Goal: Task Accomplishment & Management: Use online tool/utility

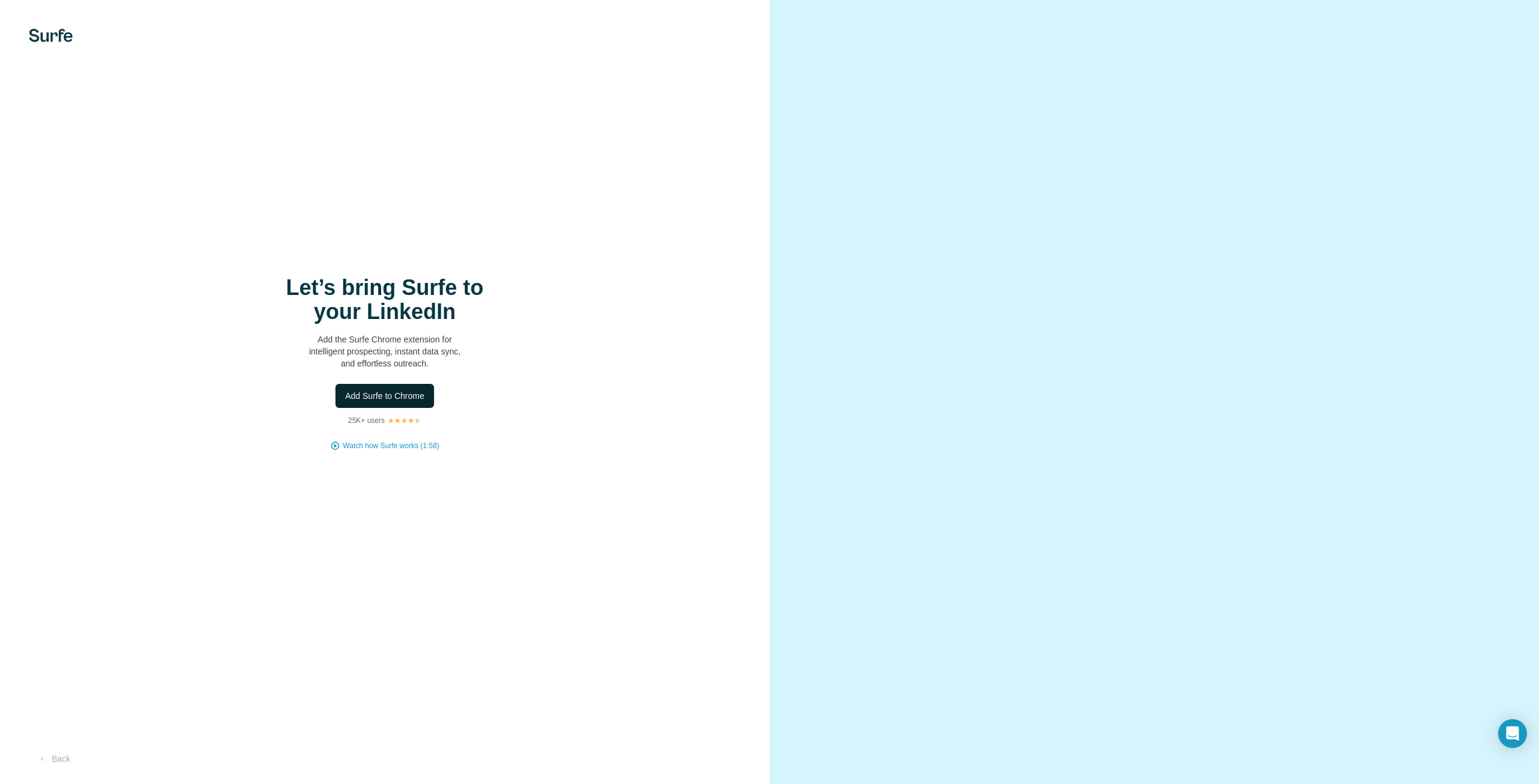
click at [404, 396] on span "Add Surfe to Chrome" at bounding box center [384, 395] width 79 height 12
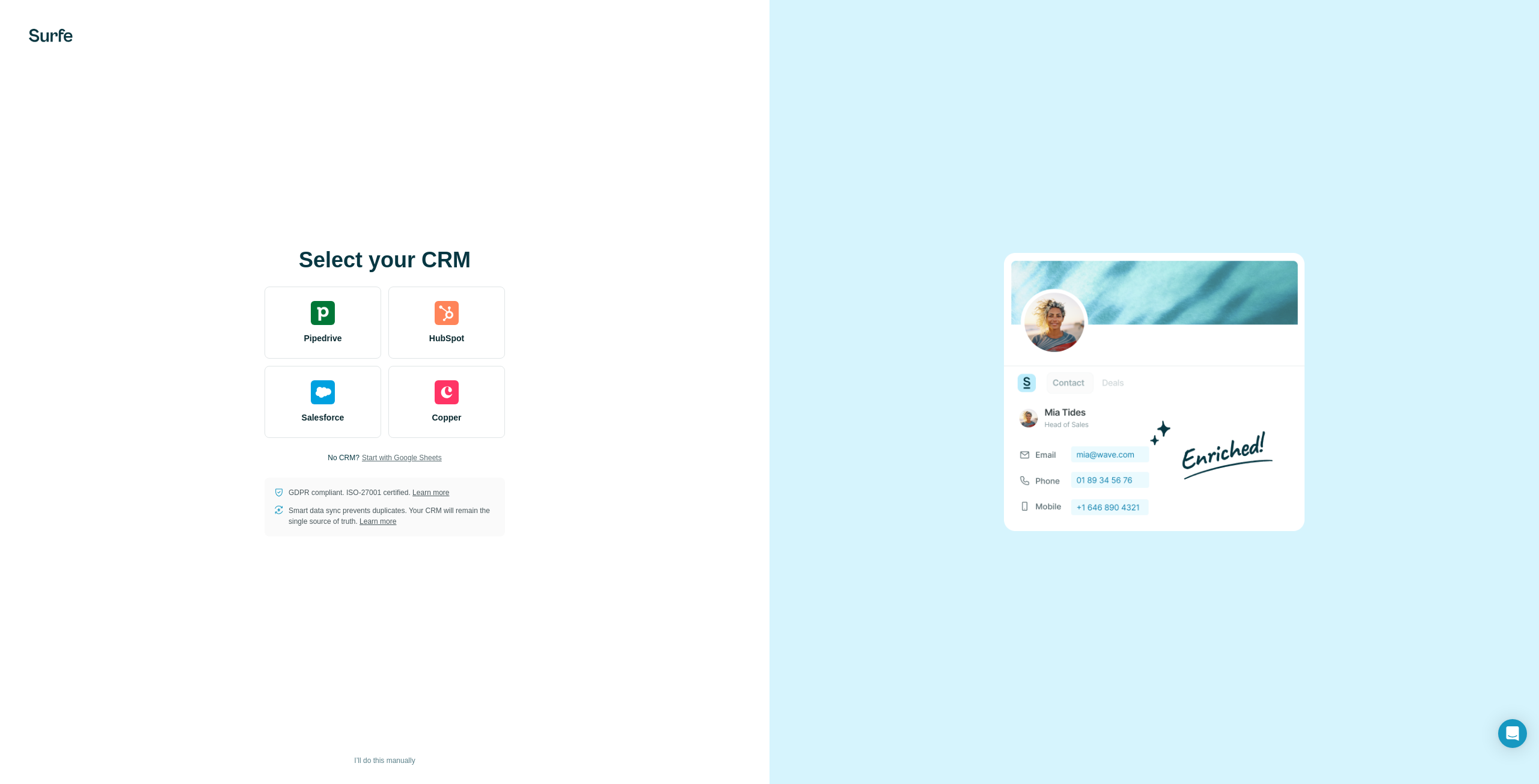
click at [422, 460] on span "Start with Google Sheets" at bounding box center [402, 457] width 80 height 11
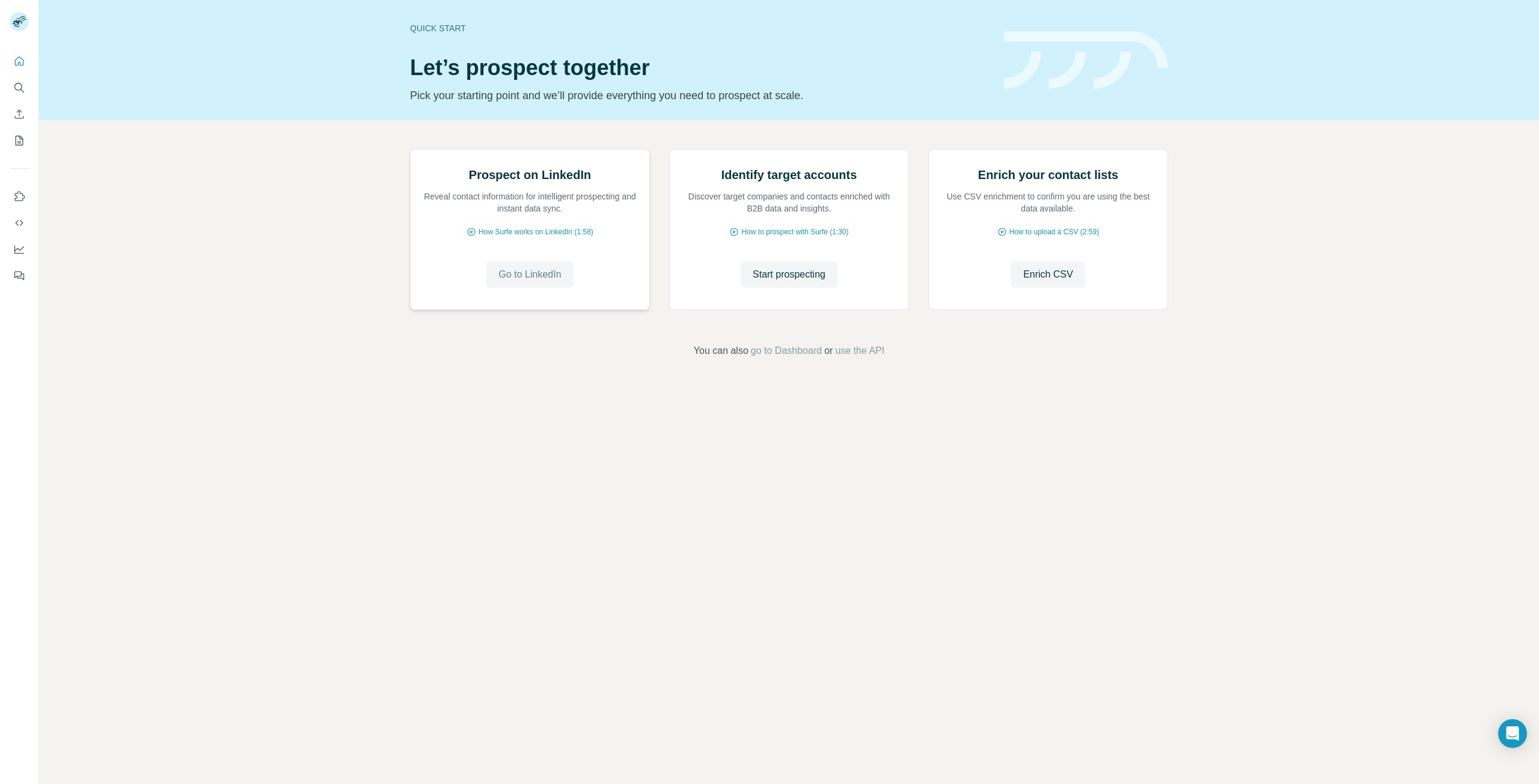
click at [527, 282] on span "Go to LinkedIn" at bounding box center [530, 274] width 62 height 14
